Goal: Transaction & Acquisition: Book appointment/travel/reservation

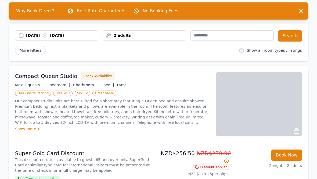
scroll to position [26, 0]
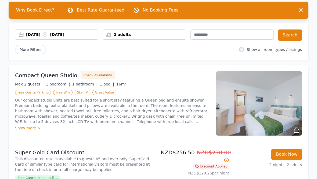
click at [56, 176] on span "Free Cancellation until ..." at bounding box center [37, 178] width 45 height 5
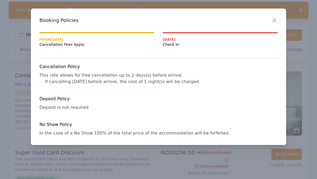
click at [273, 21] on icon "button" at bounding box center [274, 20] width 3 height 3
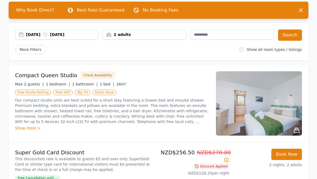
click at [282, 110] on img at bounding box center [259, 103] width 86 height 64
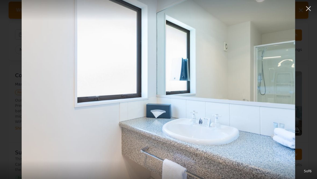
click at [310, 9] on icon "button" at bounding box center [308, 8] width 9 height 9
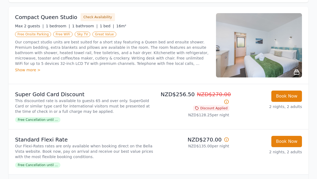
scroll to position [83, 0]
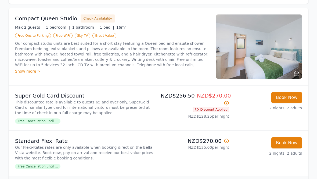
click at [30, 72] on div "Show more >" at bounding box center [112, 71] width 194 height 5
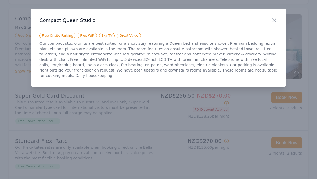
click at [273, 23] on icon "button" at bounding box center [274, 20] width 6 height 6
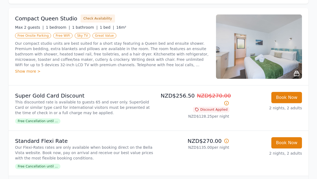
click at [274, 38] on img at bounding box center [259, 46] width 86 height 64
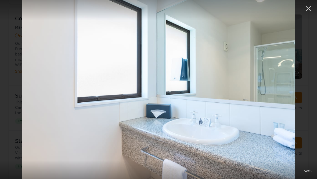
click at [305, 12] on icon "button" at bounding box center [308, 8] width 9 height 9
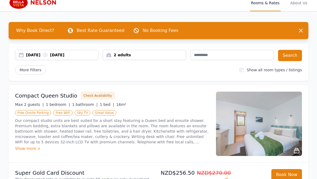
scroll to position [19, 0]
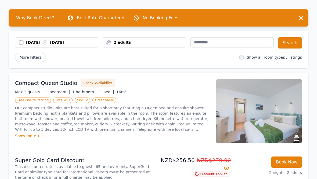
click at [275, 111] on img at bounding box center [259, 111] width 86 height 64
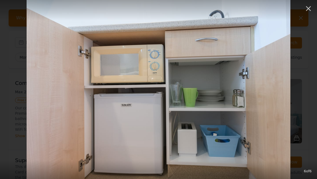
click at [309, 10] on icon "button" at bounding box center [308, 8] width 9 height 9
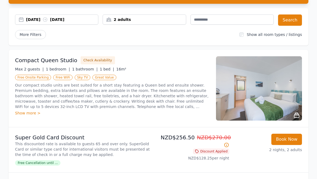
scroll to position [41, 0]
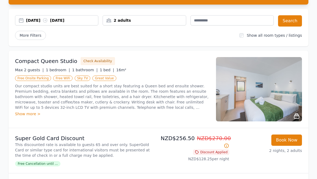
click at [266, 97] on img at bounding box center [259, 89] width 86 height 64
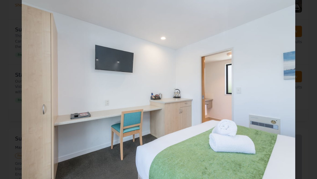
scroll to position [149, 0]
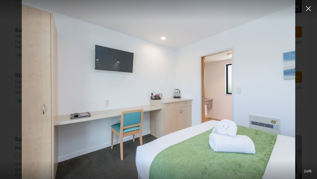
click at [309, 10] on icon "button" at bounding box center [308, 8] width 9 height 9
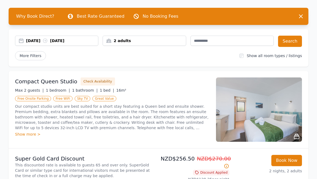
scroll to position [0, 0]
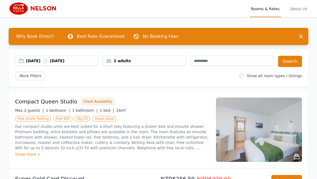
click at [266, 128] on img at bounding box center [259, 130] width 86 height 64
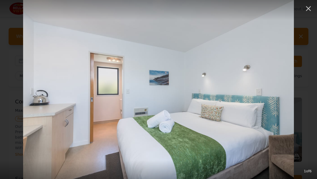
click at [274, 114] on img at bounding box center [158, 89] width 271 height 179
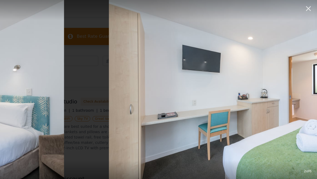
click at [298, 104] on img at bounding box center [245, 89] width 273 height 179
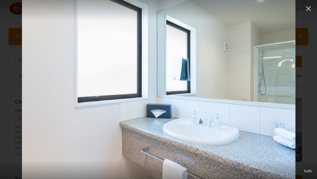
click at [307, 10] on icon "button" at bounding box center [308, 8] width 5 height 5
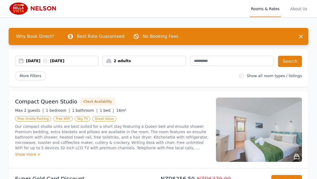
click at [298, 10] on span "About Us" at bounding box center [298, 8] width 19 height 17
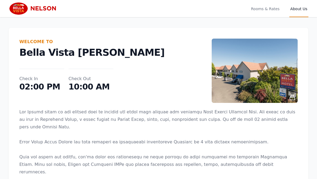
click at [275, 72] on img at bounding box center [255, 71] width 86 height 64
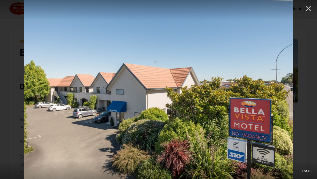
click at [286, 126] on img at bounding box center [159, 89] width 270 height 179
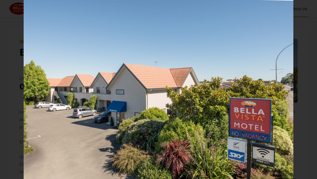
click at [307, 11] on button "button" at bounding box center [308, 6] width 12 height 12
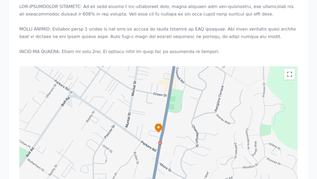
scroll to position [427, 0]
click at [161, 122] on icon at bounding box center [158, 127] width 11 height 11
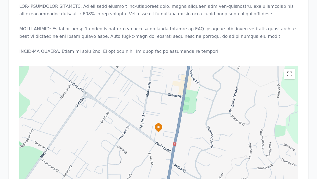
click at [162, 122] on icon at bounding box center [158, 127] width 11 height 11
click at [161, 124] on icon at bounding box center [159, 128] width 8 height 9
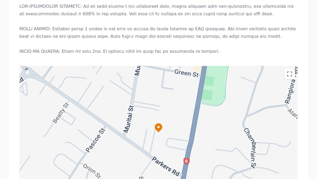
click at [161, 122] on icon at bounding box center [158, 127] width 11 height 11
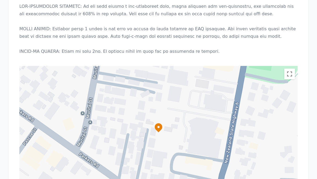
click at [161, 122] on icon at bounding box center [158, 127] width 11 height 11
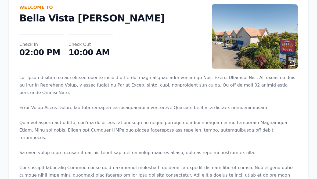
scroll to position [0, 0]
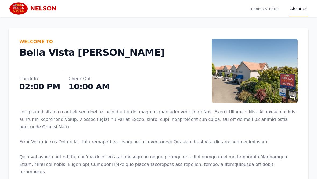
click at [297, 11] on span "About Us" at bounding box center [298, 8] width 19 height 17
click at [267, 14] on span "Rooms & Rates" at bounding box center [265, 8] width 31 height 17
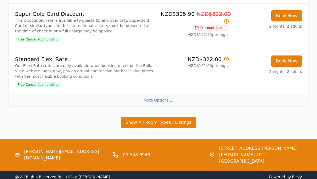
scroll to position [538, 0]
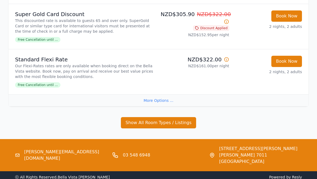
click at [215, 153] on icon at bounding box center [212, 155] width 6 height 6
click at [247, 151] on span "[STREET_ADDRESS][PERSON_NAME]" at bounding box center [260, 149] width 83 height 6
click at [252, 147] on span "[STREET_ADDRESS][PERSON_NAME]" at bounding box center [260, 149] width 83 height 6
click at [253, 151] on span "[STREET_ADDRESS][PERSON_NAME]" at bounding box center [260, 149] width 83 height 6
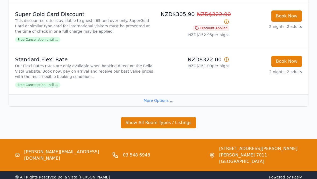
click at [255, 150] on span "[STREET_ADDRESS][PERSON_NAME]" at bounding box center [260, 149] width 83 height 6
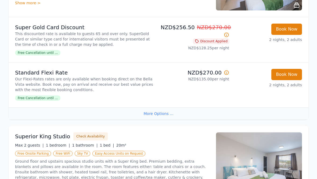
scroll to position [146, 0]
